Goal: Transaction & Acquisition: Purchase product/service

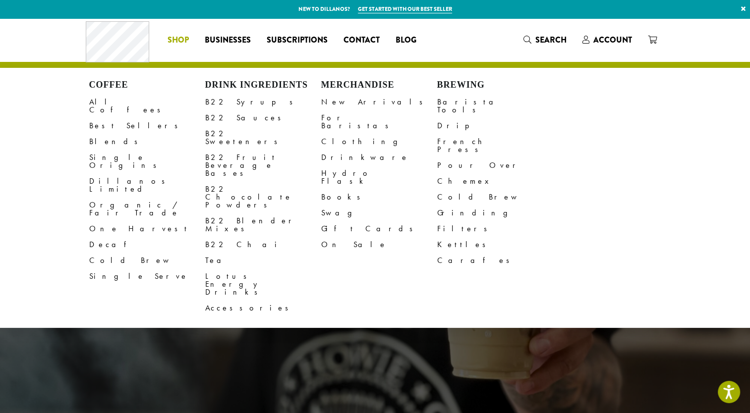
click at [174, 44] on span "Shop" at bounding box center [178, 40] width 21 height 12
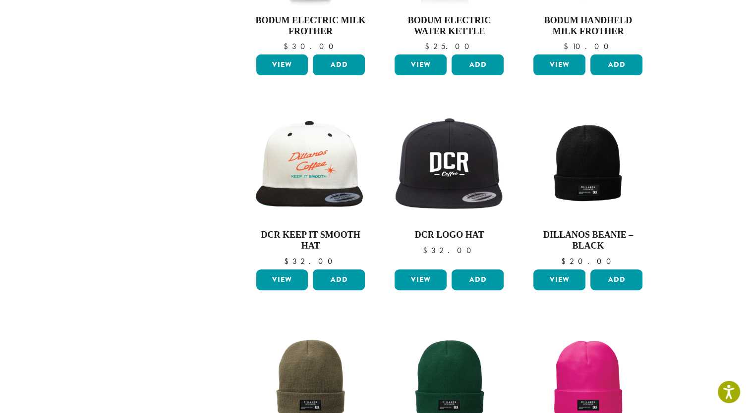
scroll to position [325, 0]
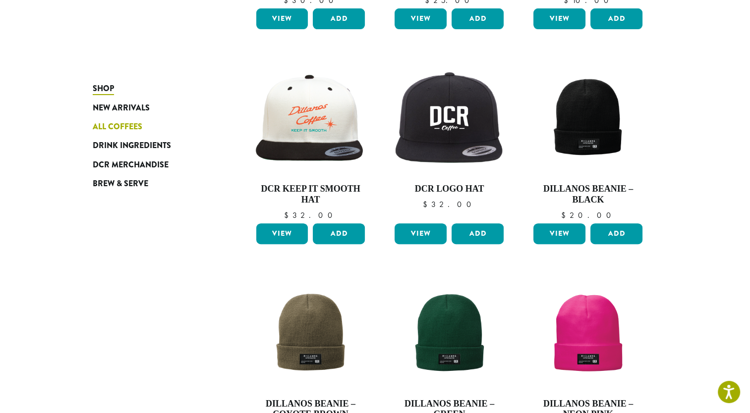
click at [126, 126] on span "All Coffees" at bounding box center [118, 127] width 50 height 12
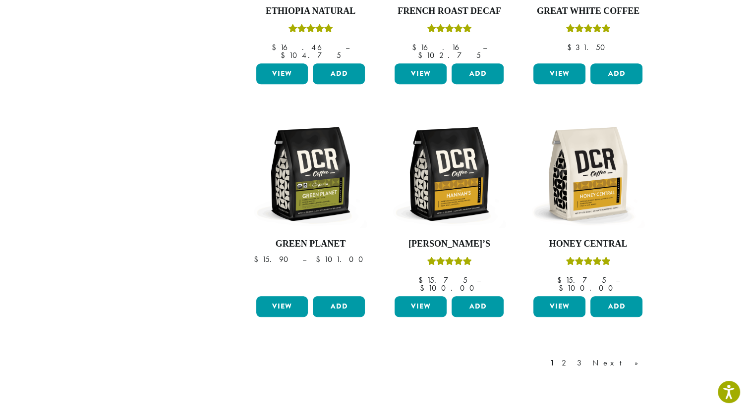
scroll to position [854, 0]
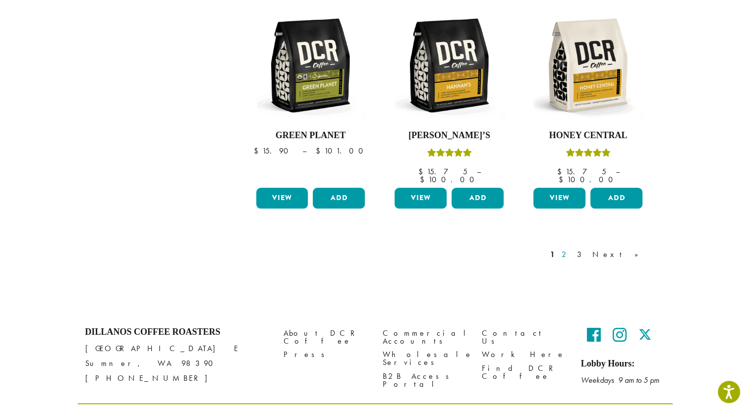
click at [572, 249] on link "2" at bounding box center [566, 255] width 12 height 12
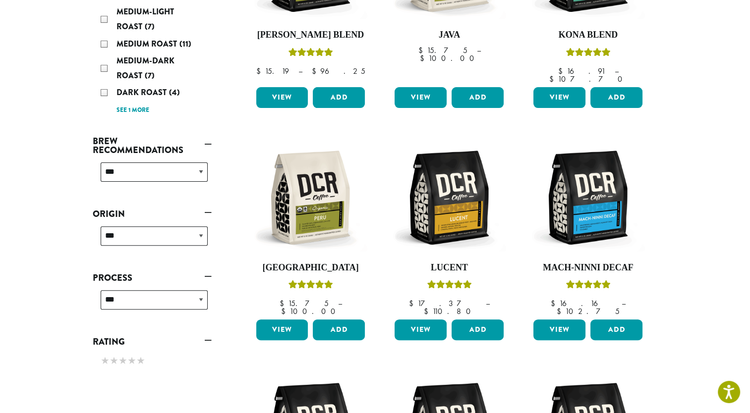
scroll to position [266, 0]
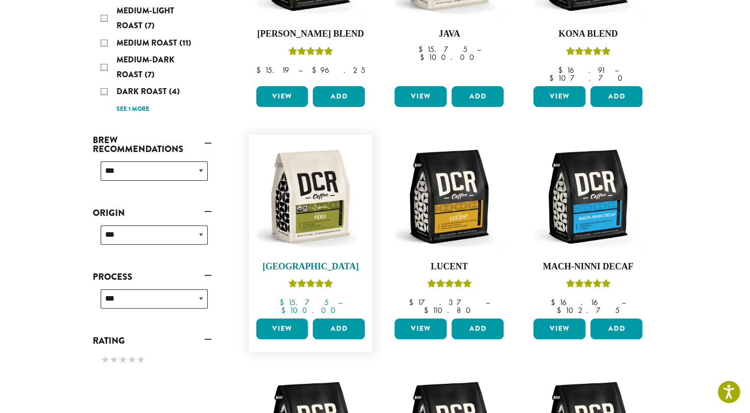
click at [362, 200] on img at bounding box center [310, 197] width 114 height 114
click at [324, 206] on img at bounding box center [310, 197] width 114 height 114
click at [270, 319] on link "View" at bounding box center [282, 329] width 52 height 21
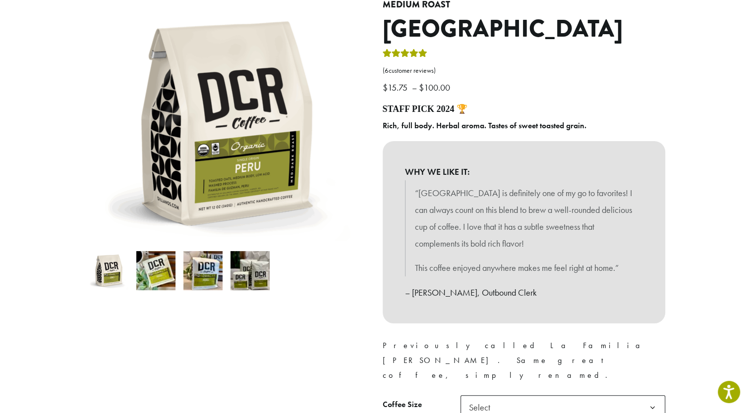
click at [262, 268] on img at bounding box center [249, 270] width 39 height 39
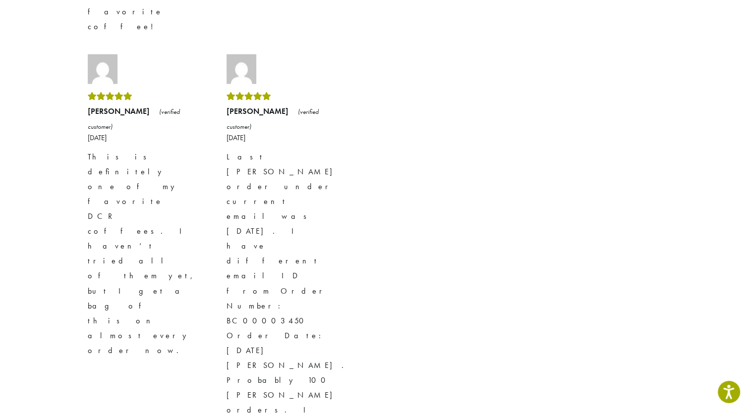
scroll to position [1892, 0]
